Goal: Task Accomplishment & Management: Manage account settings

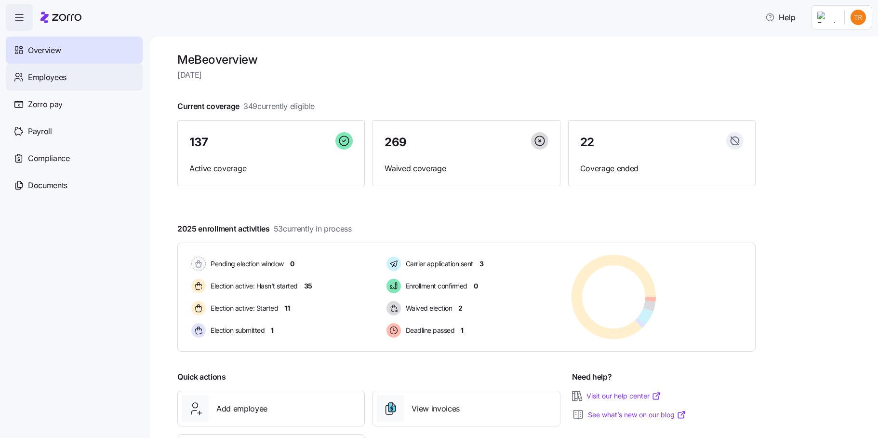
click at [52, 80] on span "Employees" at bounding box center [47, 77] width 39 height 12
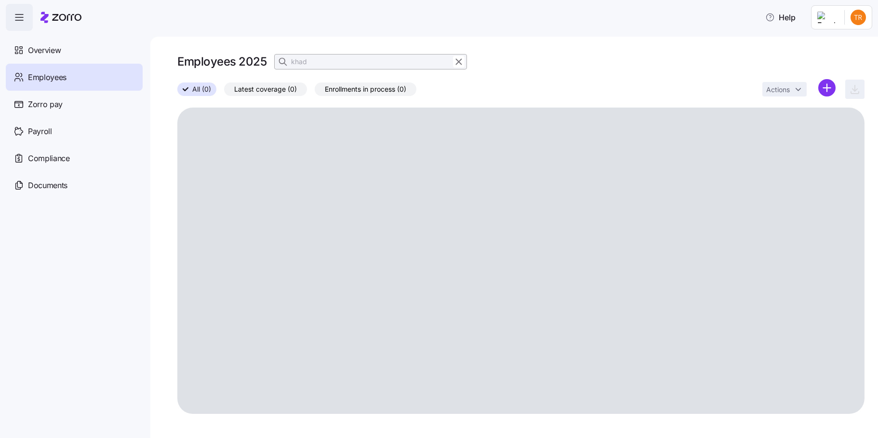
drag, startPoint x: 461, startPoint y: 64, endPoint x: 425, endPoint y: 67, distance: 36.8
click at [461, 64] on icon "button" at bounding box center [459, 62] width 11 height 12
click at [281, 63] on icon "button" at bounding box center [284, 62] width 10 height 10
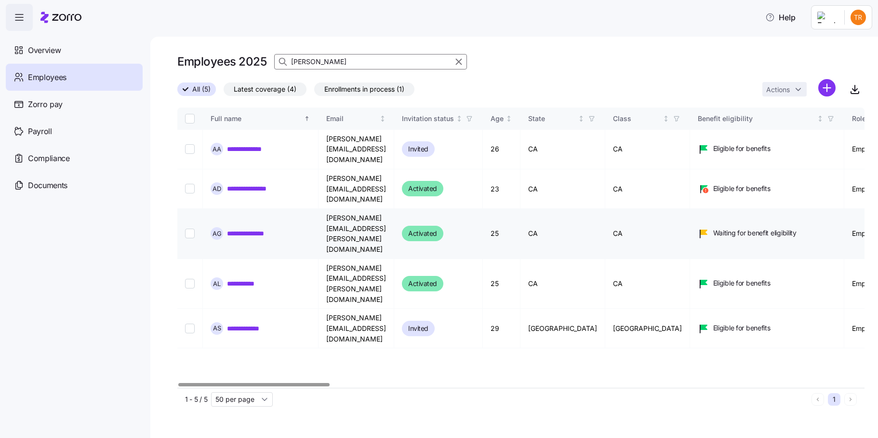
type input "[PERSON_NAME]"
click at [186, 228] on input "Select record 3" at bounding box center [190, 233] width 10 height 10
checkbox input "true"
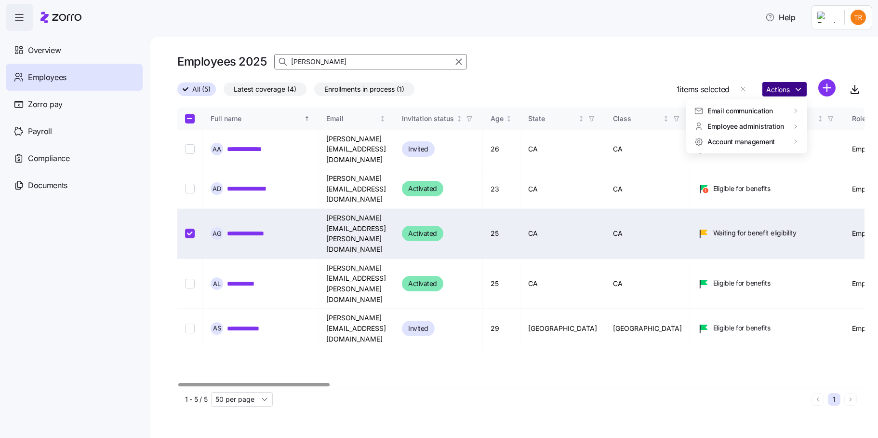
click at [788, 89] on html "**********" at bounding box center [439, 216] width 878 height 432
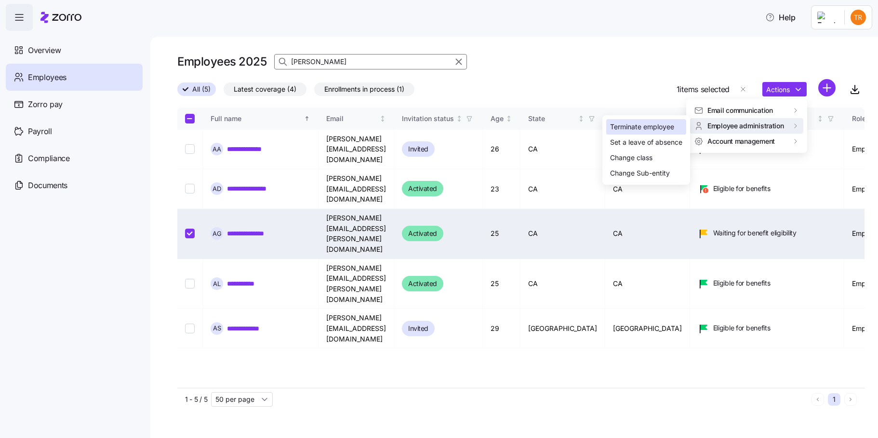
click at [655, 126] on div "Terminate employee" at bounding box center [642, 126] width 64 height 11
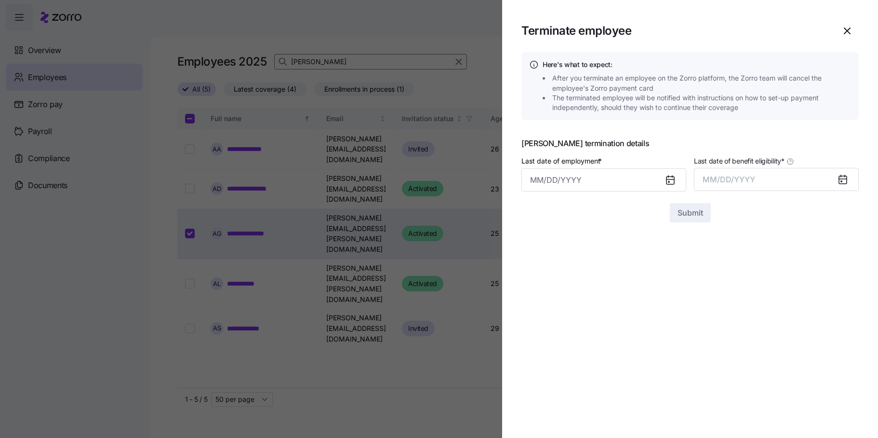
click at [667, 180] on icon at bounding box center [671, 180] width 8 height 8
click at [610, 185] on input "Last date of employment *" at bounding box center [603, 179] width 165 height 23
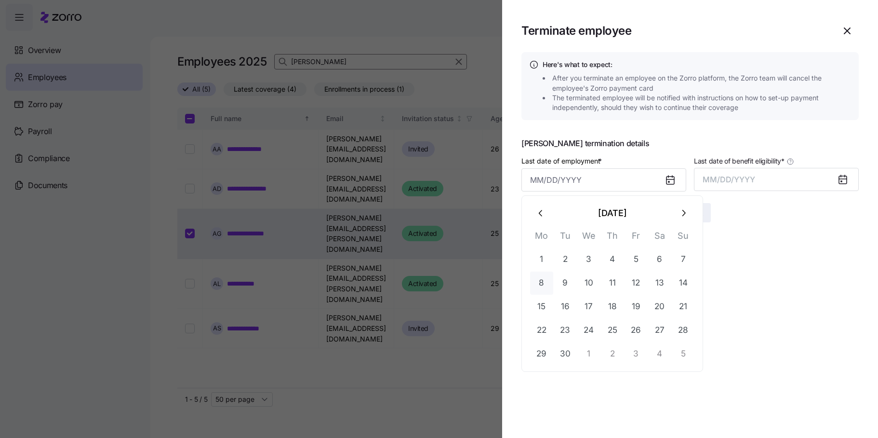
click at [539, 284] on button "8" at bounding box center [541, 282] width 23 height 23
type input "[DATE]"
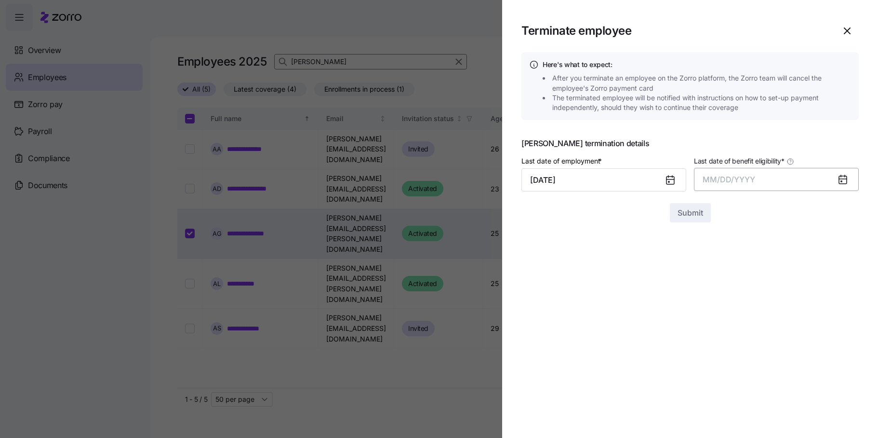
click at [713, 180] on span "MM/DD/YYYY" at bounding box center [729, 179] width 53 height 10
click at [835, 287] on button "Sep" at bounding box center [840, 287] width 55 height 23
click at [687, 216] on span "Submit" at bounding box center [691, 213] width 26 height 12
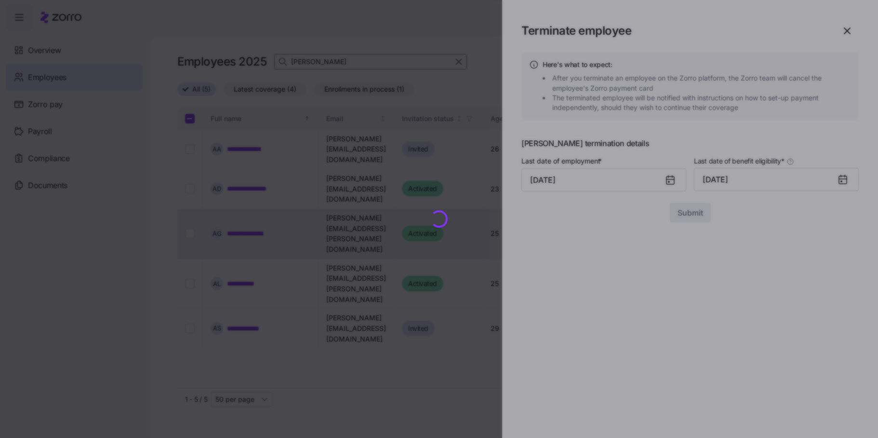
checkbox input "false"
